Goal: Obtain resource: Download file/media

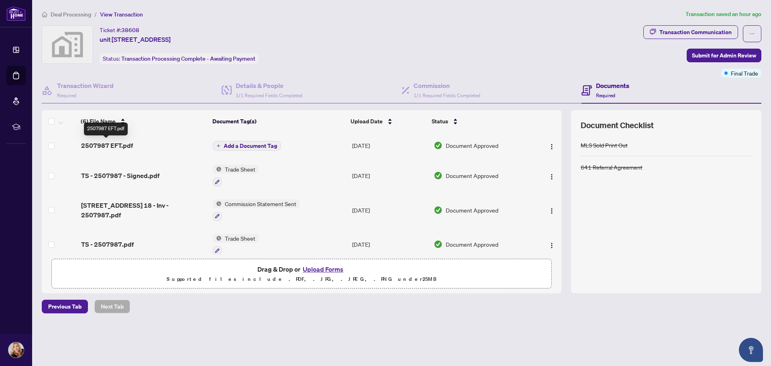
click at [112, 144] on span "2507987 EFT.pdf" at bounding box center [107, 146] width 52 height 10
click at [108, 176] on span "TS - 2507987 - Signed.pdf" at bounding box center [120, 176] width 78 height 10
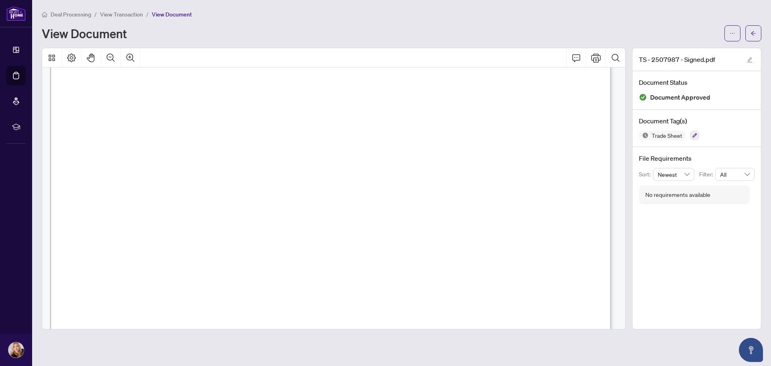
scroll to position [80, 0]
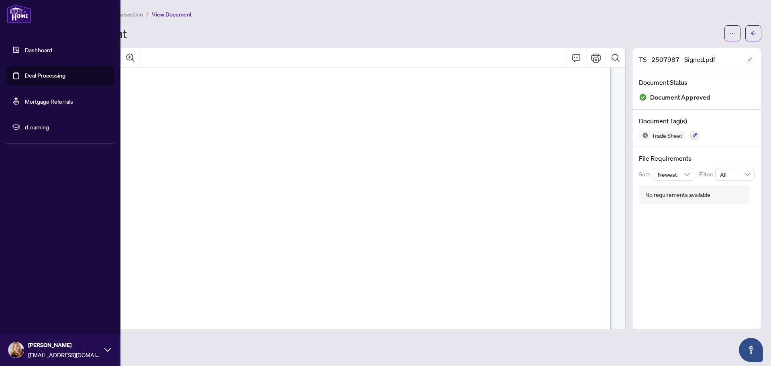
click at [38, 76] on link "Deal Processing" at bounding box center [45, 75] width 41 height 7
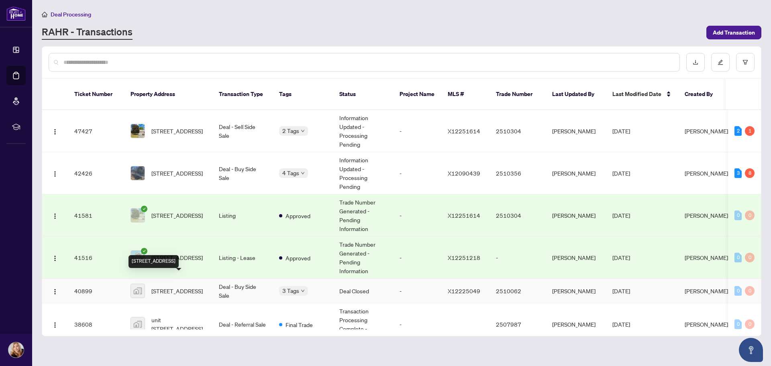
click at [161, 286] on span "[STREET_ADDRESS]" at bounding box center [176, 290] width 51 height 9
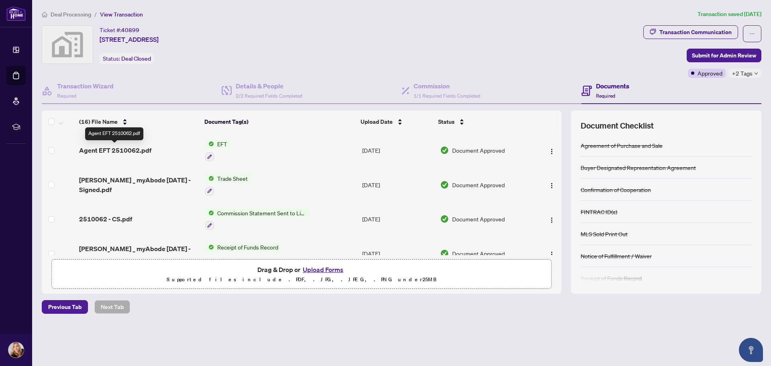
click at [125, 146] on span "Agent EFT 2510062.pdf" at bounding box center [115, 150] width 72 height 10
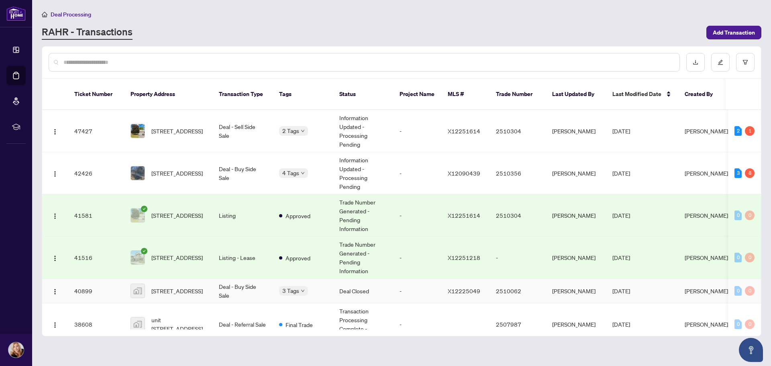
scroll to position [80, 0]
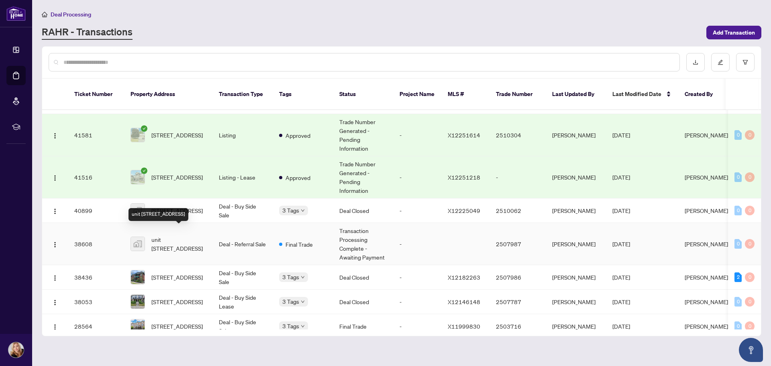
click at [173, 236] on span "unit [STREET_ADDRESS]" at bounding box center [178, 244] width 55 height 18
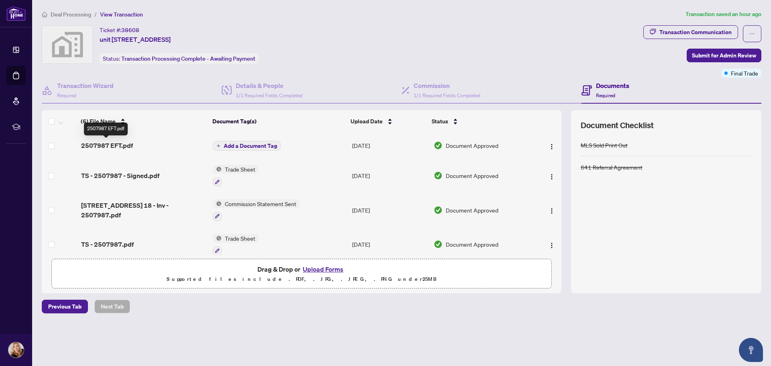
click at [106, 143] on span "2507987 EFT.pdf" at bounding box center [107, 146] width 52 height 10
click at [99, 244] on span "TS - 2507987.pdf" at bounding box center [107, 244] width 53 height 10
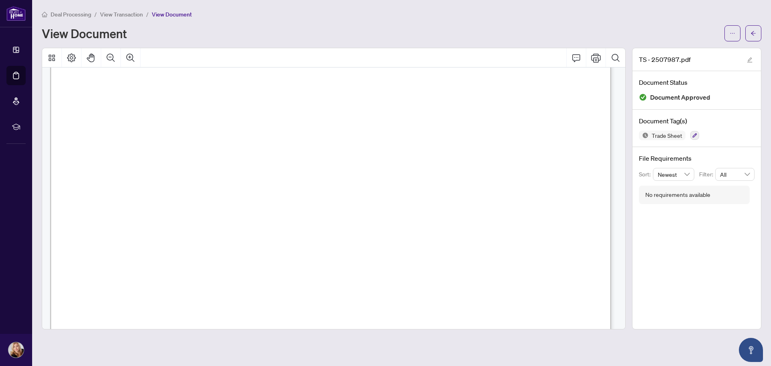
scroll to position [40, 0]
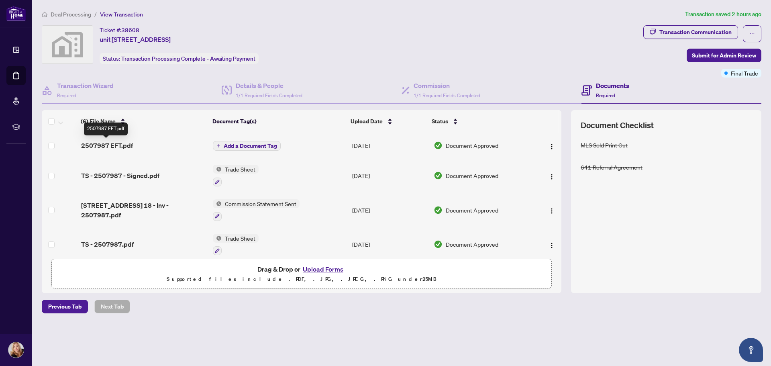
click at [99, 145] on span "2507987 EFT.pdf" at bounding box center [107, 146] width 52 height 10
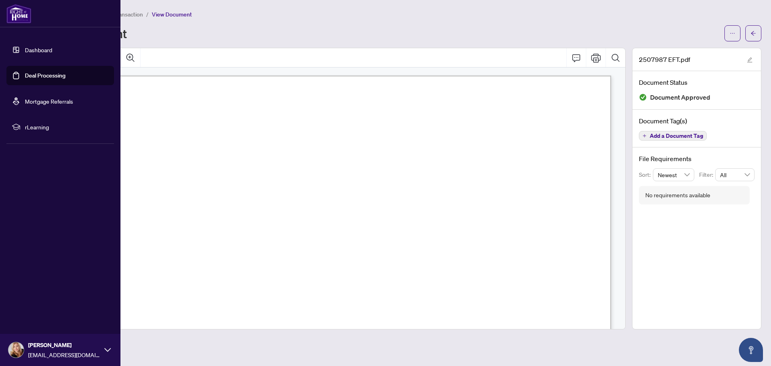
click at [27, 50] on link "Dashboard" at bounding box center [38, 49] width 27 height 7
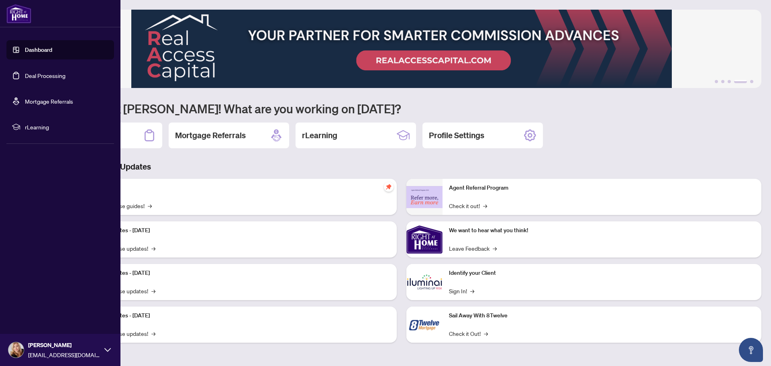
click at [37, 72] on link "Deal Processing" at bounding box center [45, 75] width 41 height 7
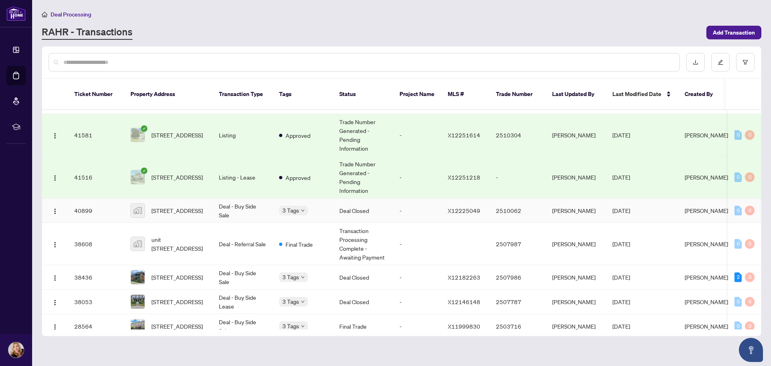
scroll to position [141, 0]
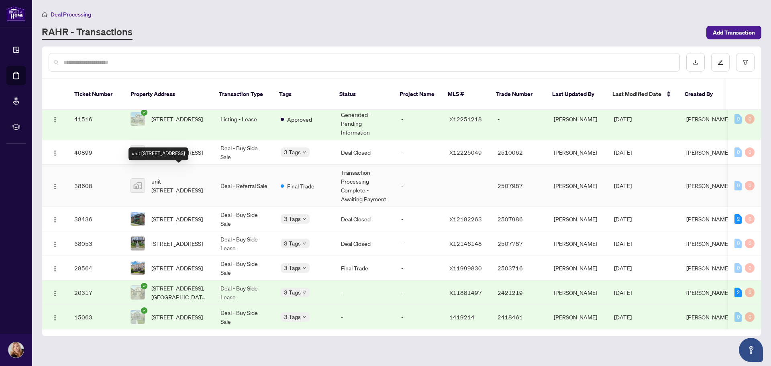
click at [170, 177] on span "unit [STREET_ADDRESS]" at bounding box center [179, 186] width 56 height 18
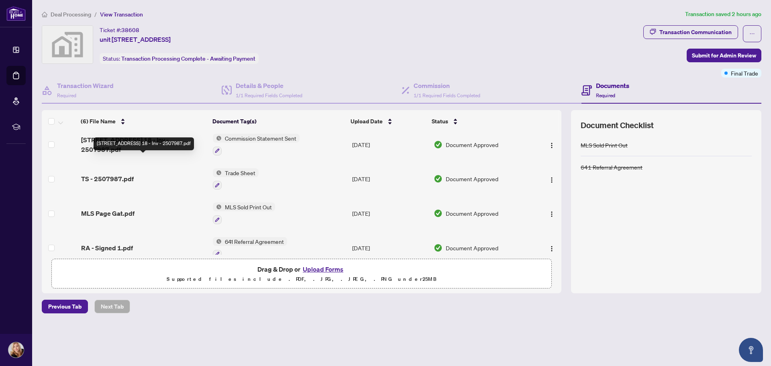
scroll to position [78, 0]
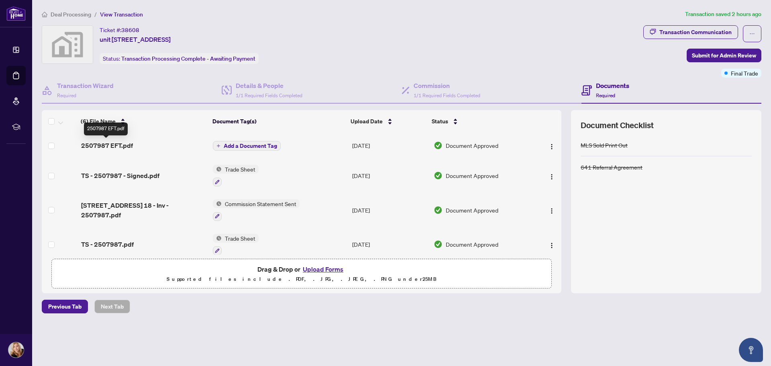
click at [102, 143] on span "2507987 EFT.pdf" at bounding box center [107, 146] width 52 height 10
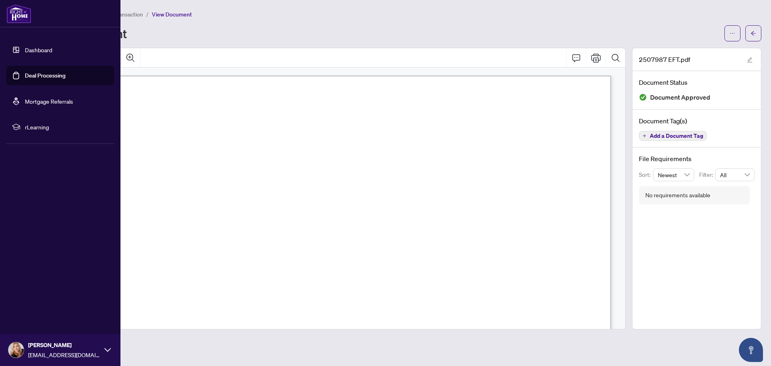
click at [32, 47] on link "Dashboard" at bounding box center [38, 49] width 27 height 7
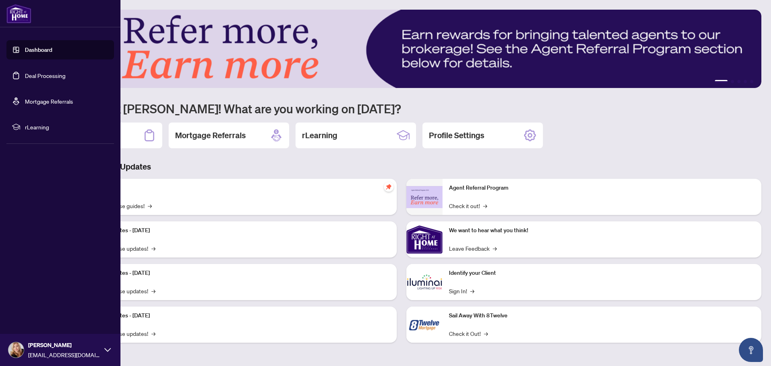
click at [43, 52] on link "Dashboard" at bounding box center [38, 49] width 27 height 7
click at [48, 75] on link "Deal Processing" at bounding box center [45, 75] width 41 height 7
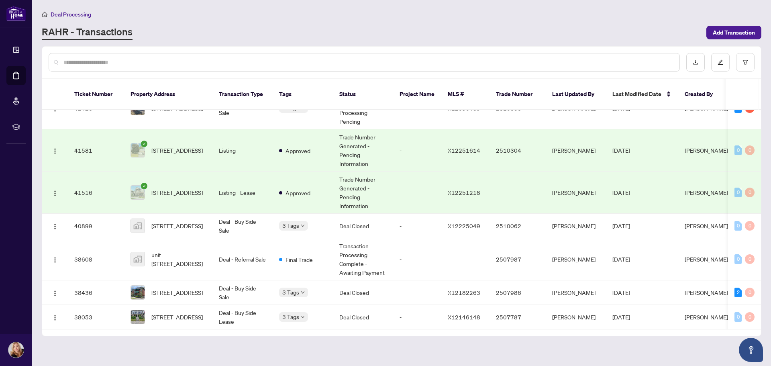
scroll to position [80, 0]
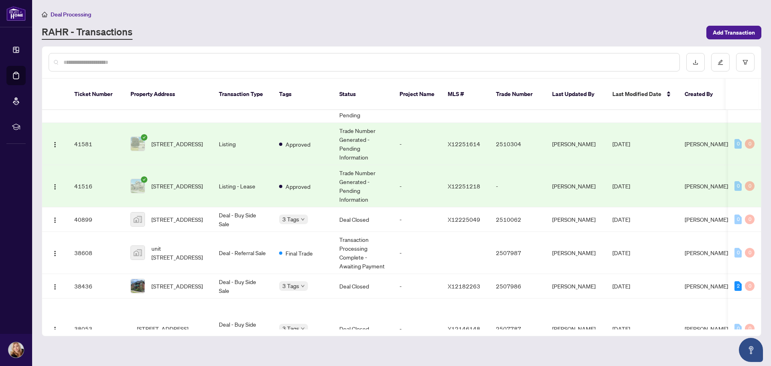
scroll to position [80, 0]
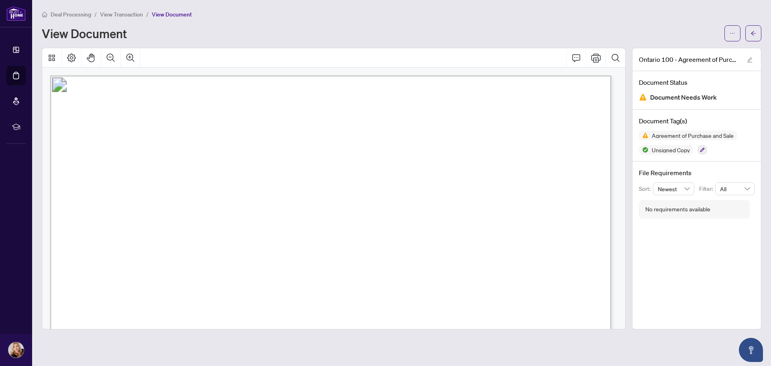
scroll to position [2578, 0]
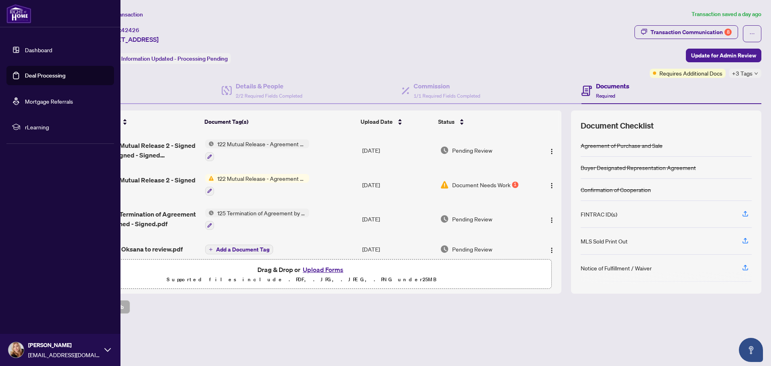
click at [49, 73] on link "Deal Processing" at bounding box center [45, 75] width 41 height 7
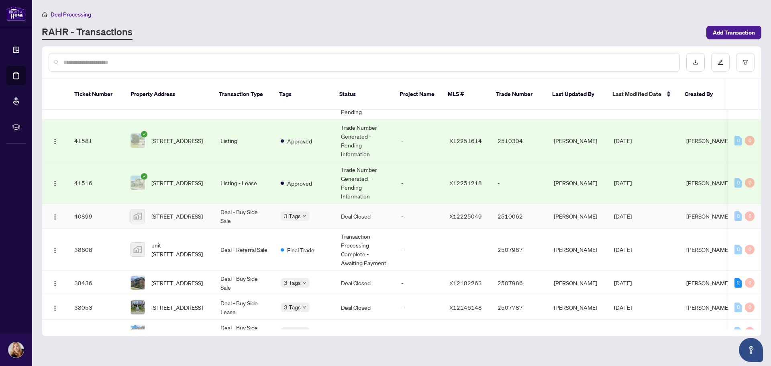
scroll to position [121, 0]
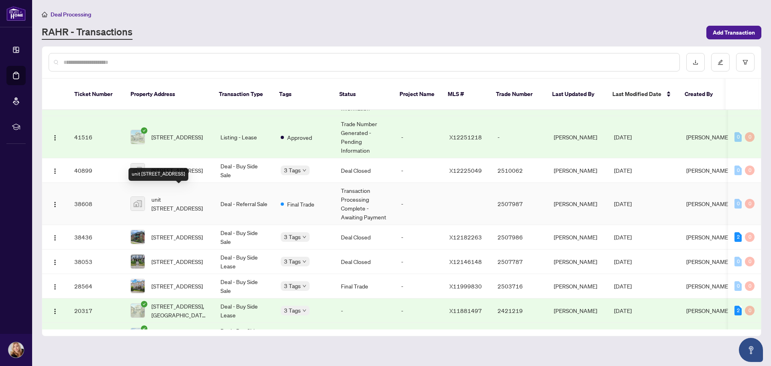
click at [178, 195] on span "unit [STREET_ADDRESS]" at bounding box center [179, 204] width 56 height 18
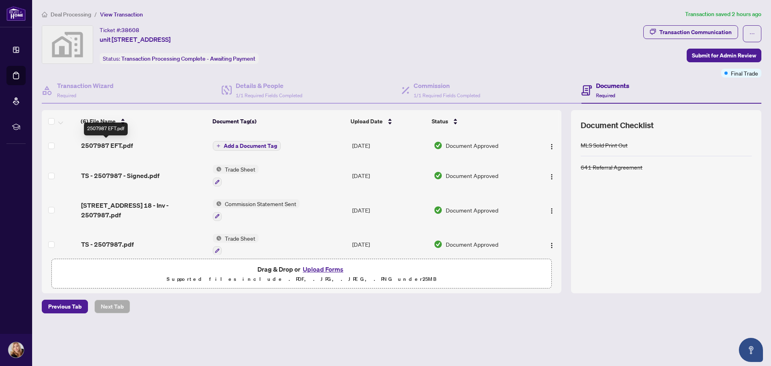
click at [109, 147] on span "2507987 EFT.pdf" at bounding box center [107, 146] width 52 height 10
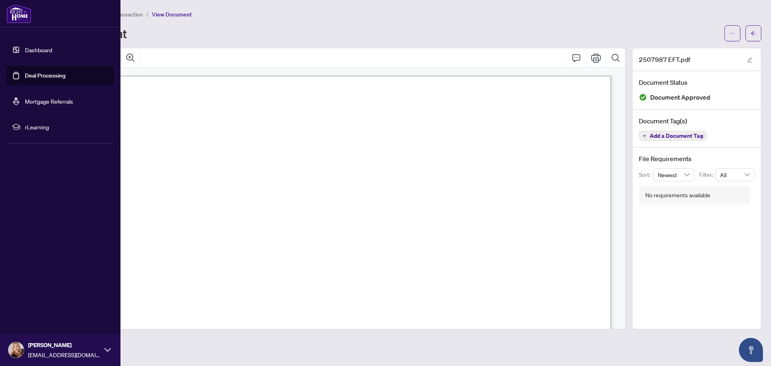
click at [45, 78] on link "Deal Processing" at bounding box center [45, 75] width 41 height 7
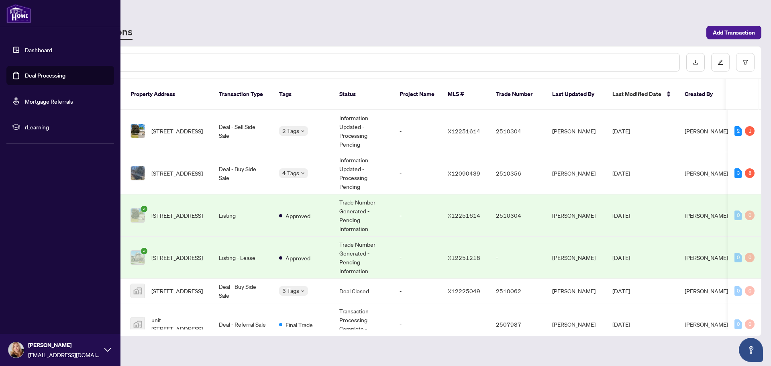
click at [37, 49] on link "Dashboard" at bounding box center [38, 49] width 27 height 7
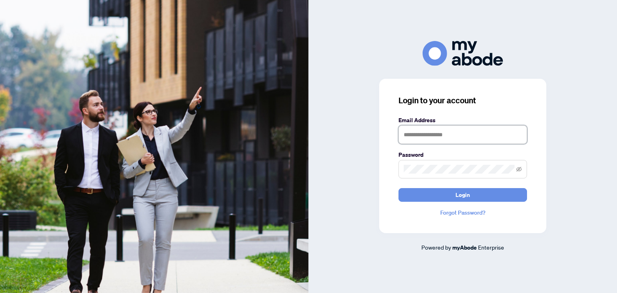
click at [420, 133] on input "text" at bounding box center [463, 134] width 129 height 18
type input "**********"
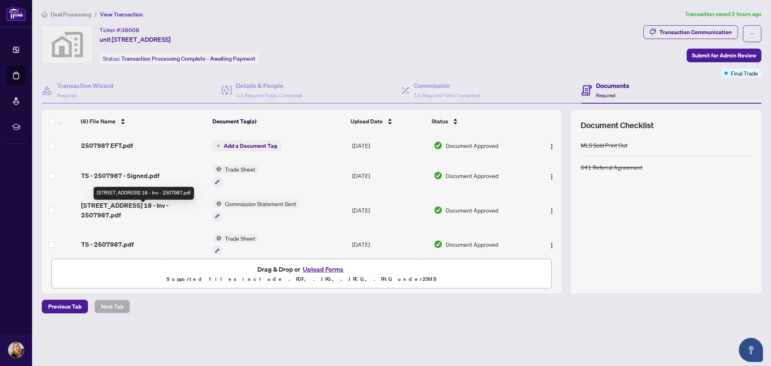
click at [132, 209] on span "[STREET_ADDRESS] 18 - Inv - 2507987.pdf" at bounding box center [144, 209] width 126 height 19
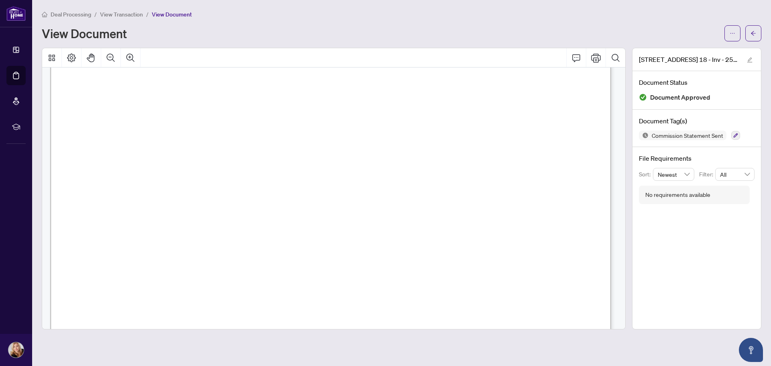
scroll to position [159, 0]
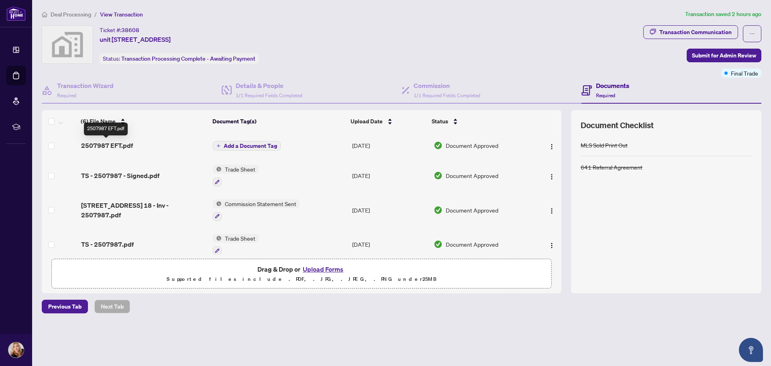
click at [91, 143] on span "2507987 EFT.pdf" at bounding box center [107, 146] width 52 height 10
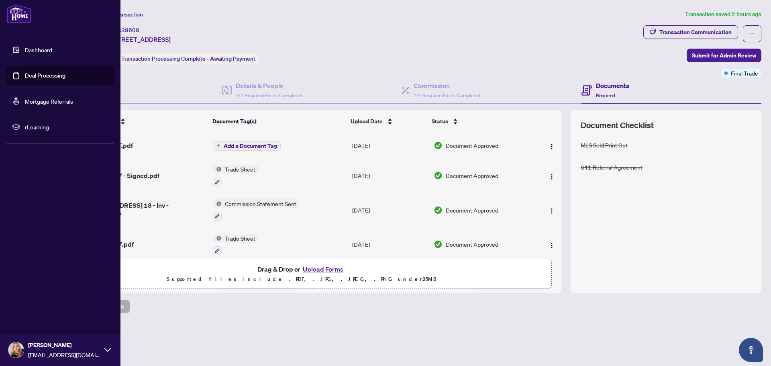
click at [41, 53] on link "Dashboard" at bounding box center [38, 49] width 27 height 7
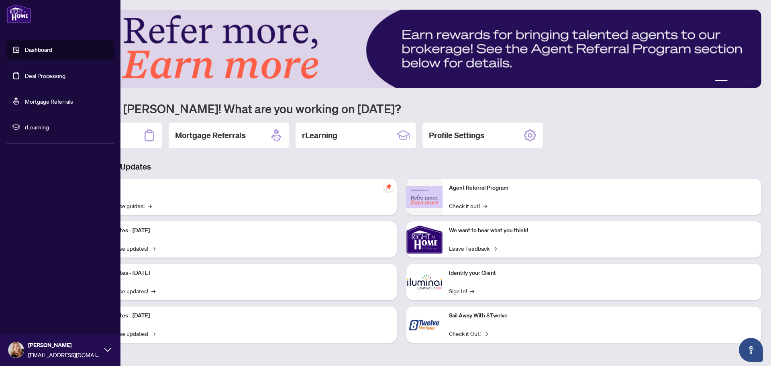
click at [43, 75] on link "Deal Processing" at bounding box center [45, 75] width 41 height 7
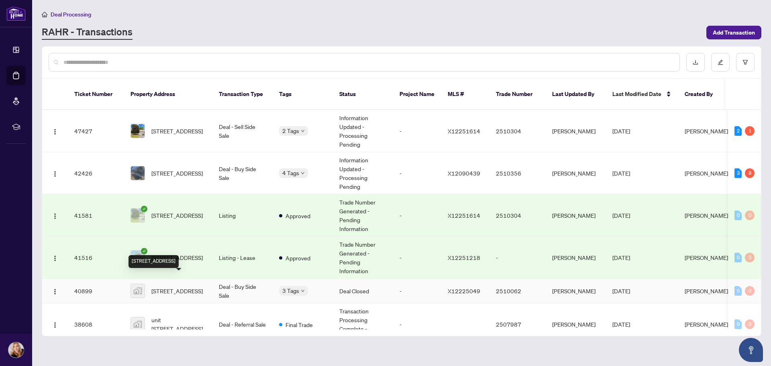
click at [168, 286] on span "[STREET_ADDRESS]" at bounding box center [176, 290] width 51 height 9
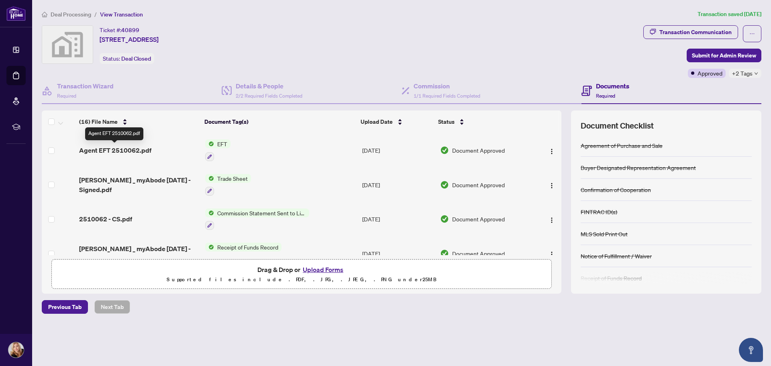
click at [103, 149] on span "Agent EFT 2510062.pdf" at bounding box center [115, 150] width 72 height 10
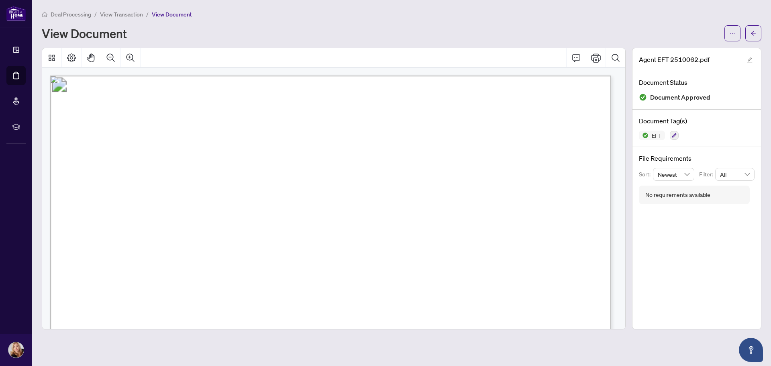
drag, startPoint x: 493, startPoint y: 111, endPoint x: 537, endPoint y: 109, distance: 44.3
click at [529, 110] on span "EFT27979" at bounding box center [510, 114] width 38 height 8
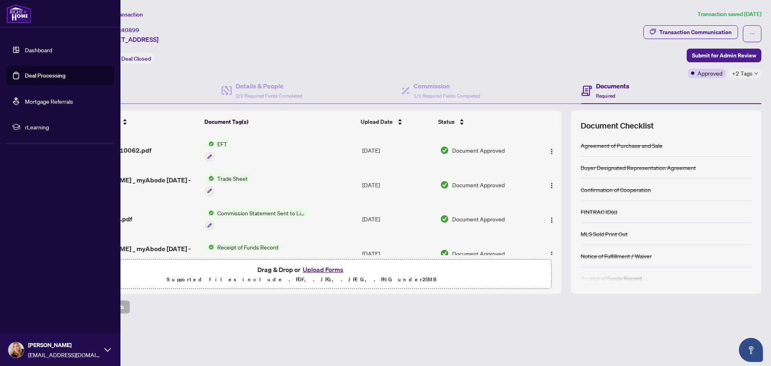
click at [50, 76] on link "Deal Processing" at bounding box center [45, 75] width 41 height 7
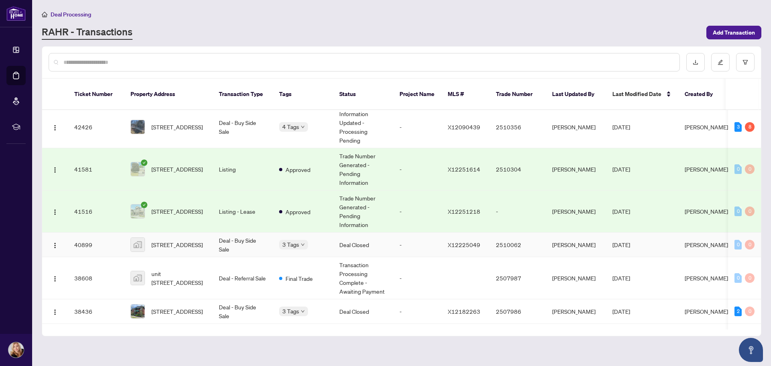
scroll to position [80, 0]
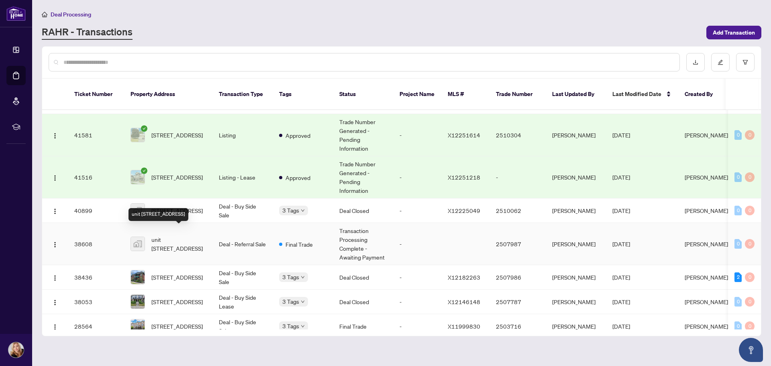
click at [166, 237] on span "unit [STREET_ADDRESS]" at bounding box center [178, 244] width 55 height 18
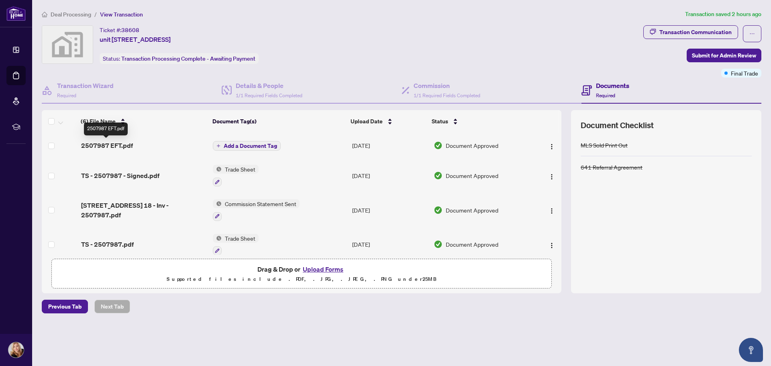
click at [106, 145] on span "2507987 EFT.pdf" at bounding box center [107, 146] width 52 height 10
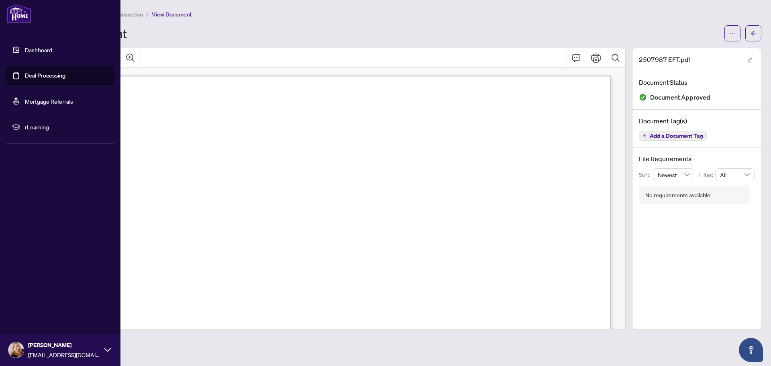
click at [30, 53] on link "Dashboard" at bounding box center [38, 49] width 27 height 7
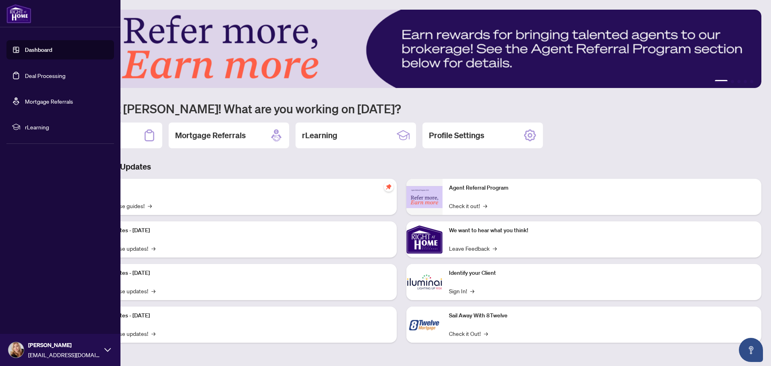
click at [36, 77] on link "Deal Processing" at bounding box center [45, 75] width 41 height 7
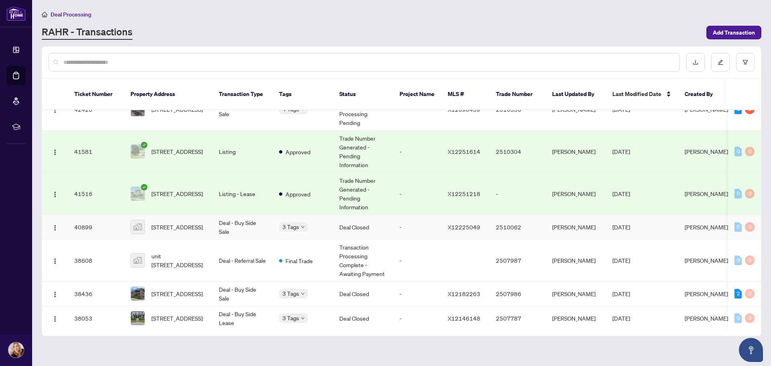
scroll to position [80, 0]
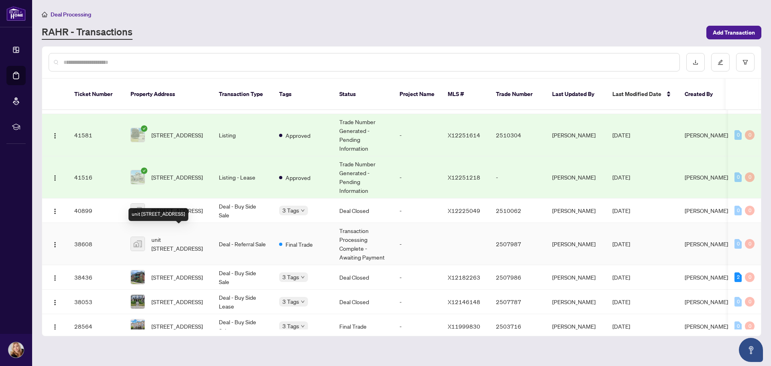
click at [169, 237] on span "unit [STREET_ADDRESS]" at bounding box center [178, 244] width 55 height 18
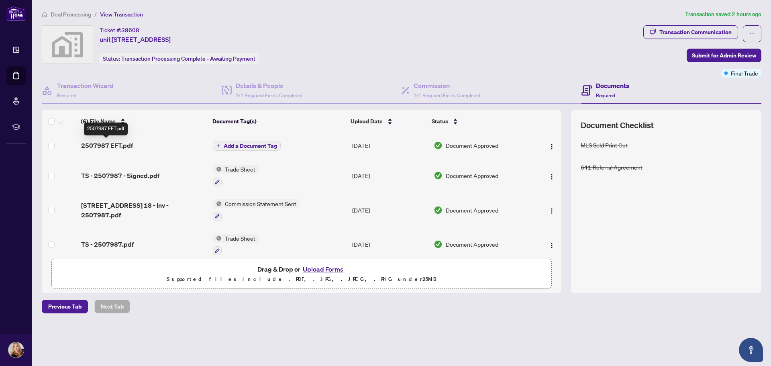
click at [98, 144] on span "2507987 EFT.pdf" at bounding box center [107, 146] width 52 height 10
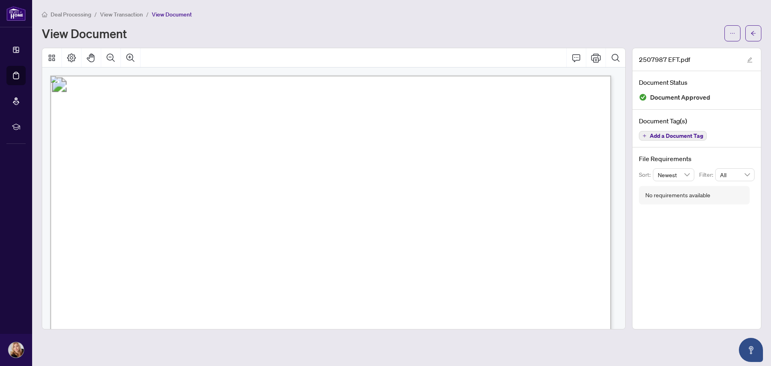
drag, startPoint x: 462, startPoint y: 110, endPoint x: 550, endPoint y: 115, distance: 89.0
drag, startPoint x: 533, startPoint y: 111, endPoint x: 425, endPoint y: 107, distance: 107.8
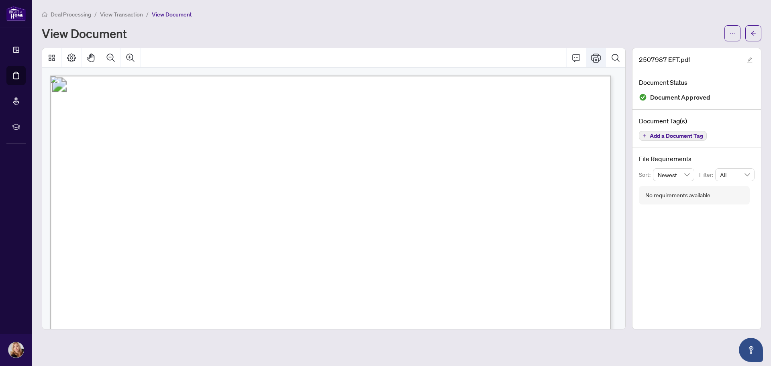
click at [599, 58] on icon "Print" at bounding box center [596, 57] width 10 height 9
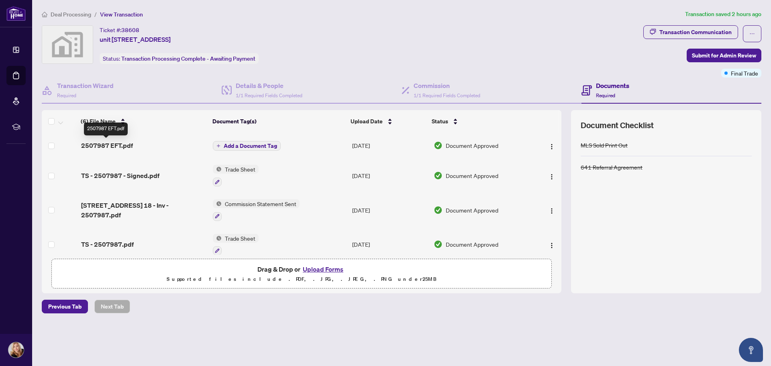
click at [106, 146] on span "2507987 EFT.pdf" at bounding box center [107, 146] width 52 height 10
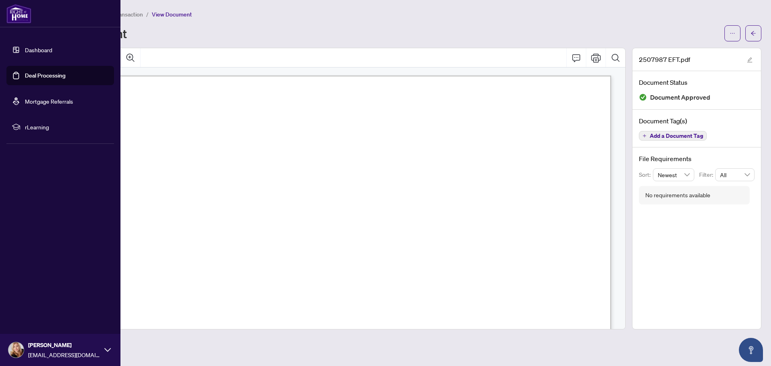
click at [41, 53] on link "Dashboard" at bounding box center [38, 49] width 27 height 7
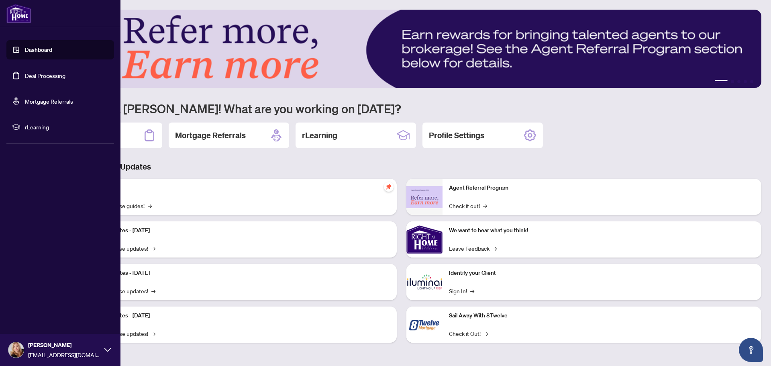
click at [47, 76] on link "Deal Processing" at bounding box center [45, 75] width 41 height 7
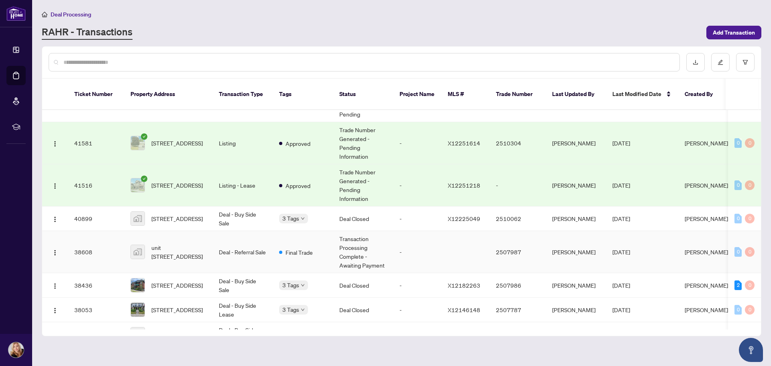
scroll to position [80, 0]
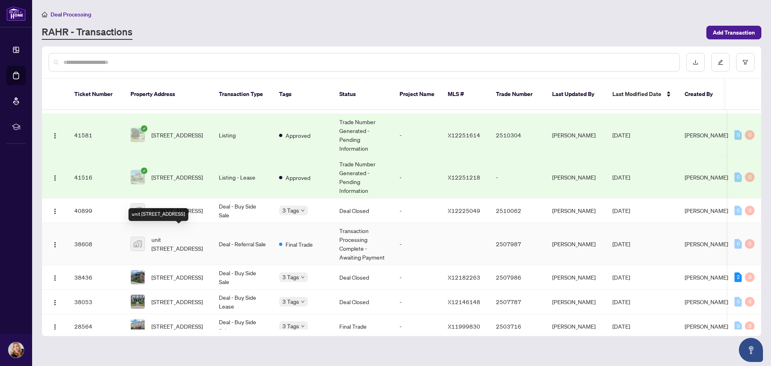
click at [170, 235] on span "unit [STREET_ADDRESS]" at bounding box center [178, 244] width 55 height 18
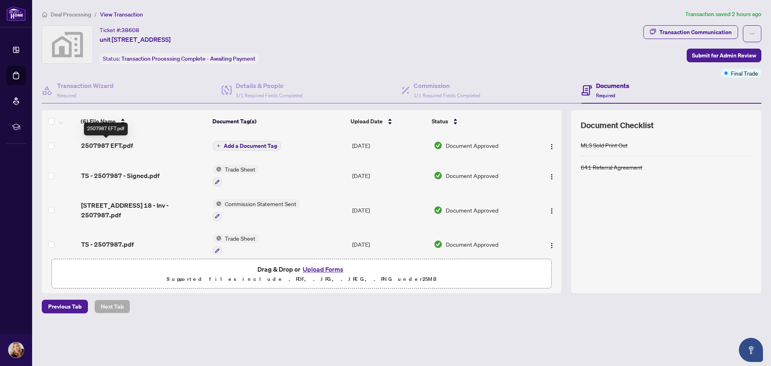
click at [112, 148] on span "2507987 EFT.pdf" at bounding box center [107, 146] width 52 height 10
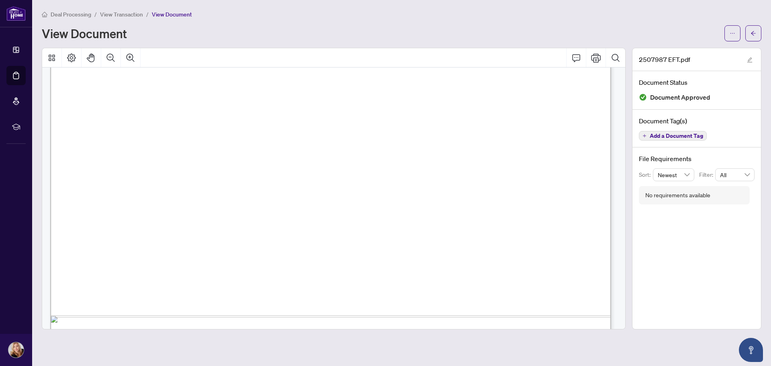
scroll to position [442, 0]
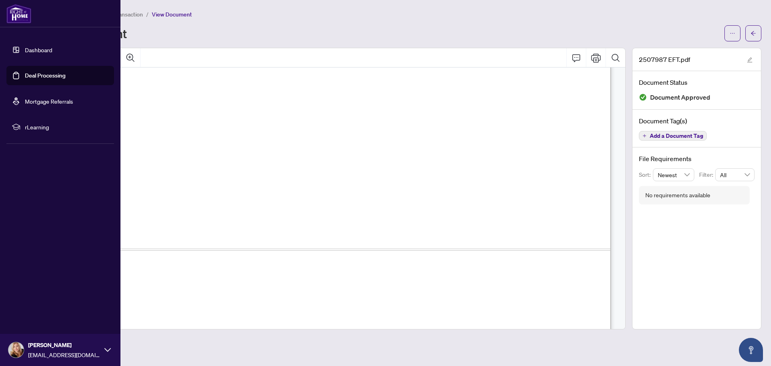
click at [35, 46] on link "Dashboard" at bounding box center [38, 49] width 27 height 7
